Goal: Register for event/course

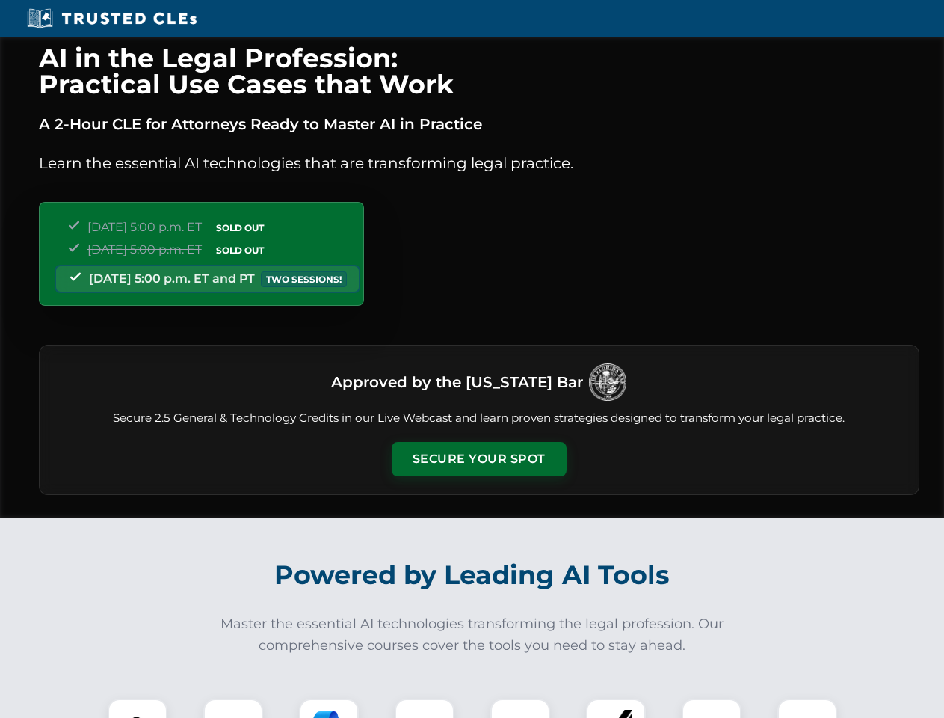
click at [478, 459] on button "Secure Your Spot" at bounding box center [479, 459] width 175 height 34
click at [138, 708] on img at bounding box center [137, 727] width 43 height 43
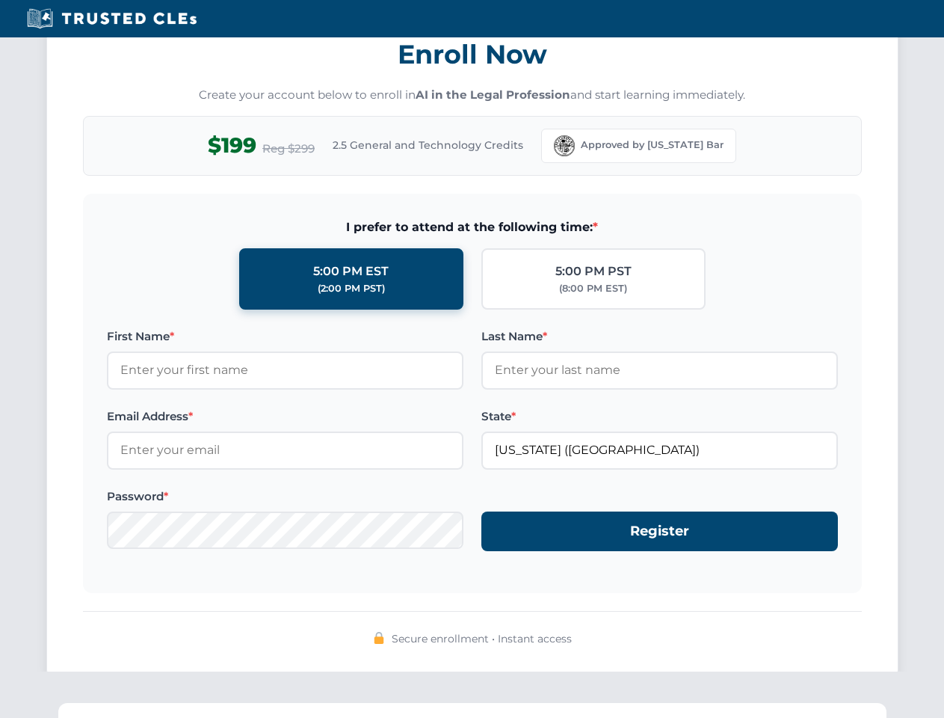
scroll to position [1467, 0]
